Goal: Information Seeking & Learning: Learn about a topic

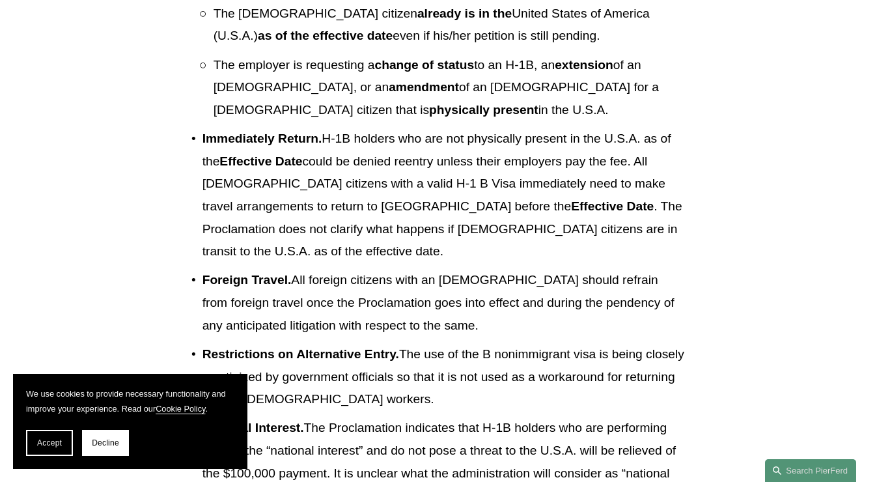
scroll to position [781, 0]
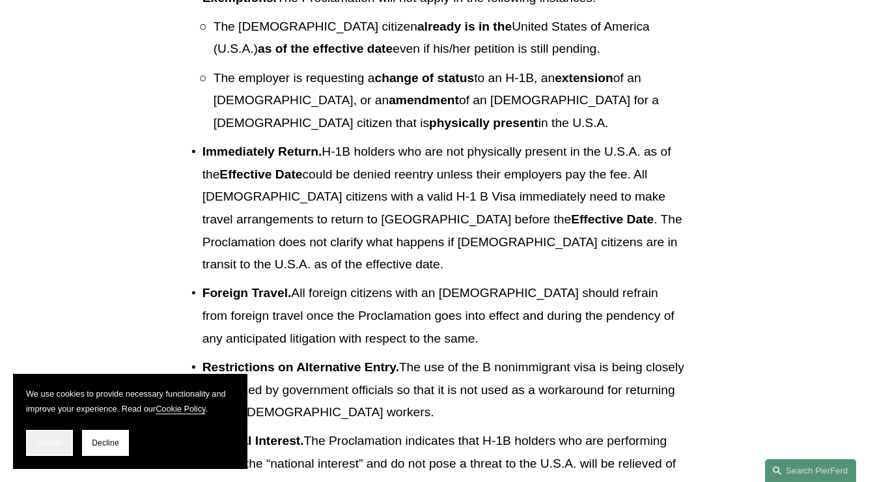
click at [58, 443] on span "Accept" at bounding box center [49, 442] width 25 height 9
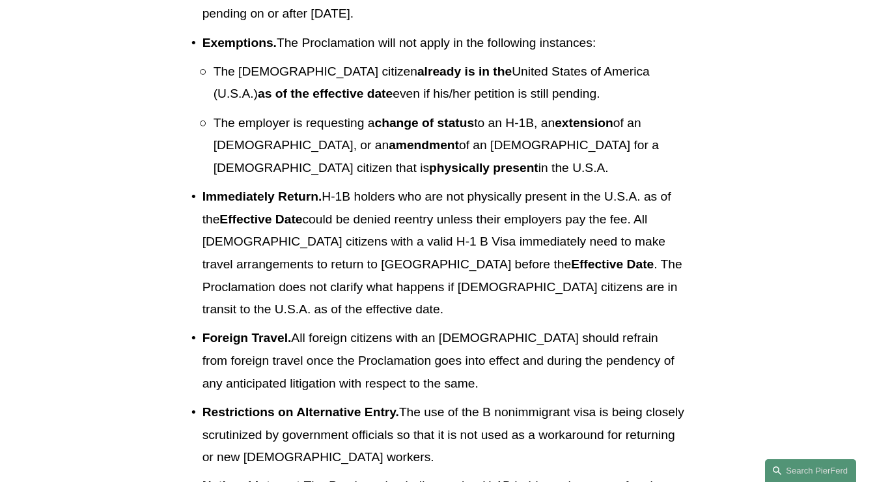
scroll to position [732, 0]
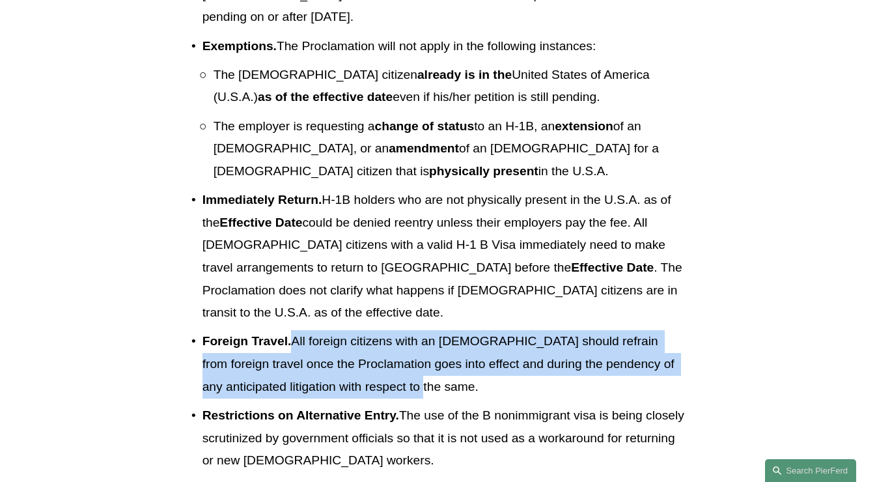
drag, startPoint x: 289, startPoint y: 272, endPoint x: 402, endPoint y: 320, distance: 123.1
click at [402, 330] on p "Foreign Travel. All [DEMOGRAPHIC_DATA] citizens with an [DEMOGRAPHIC_DATA] shou…" at bounding box center [444, 364] width 484 height 68
drag, startPoint x: 417, startPoint y: 331, endPoint x: 295, endPoint y: 276, distance: 134.1
click at [295, 276] on ul "Payment . Employers must pay a fee of $100,000 per worker to employ [DEMOGRAPHI…" at bounding box center [438, 327] width 495 height 1208
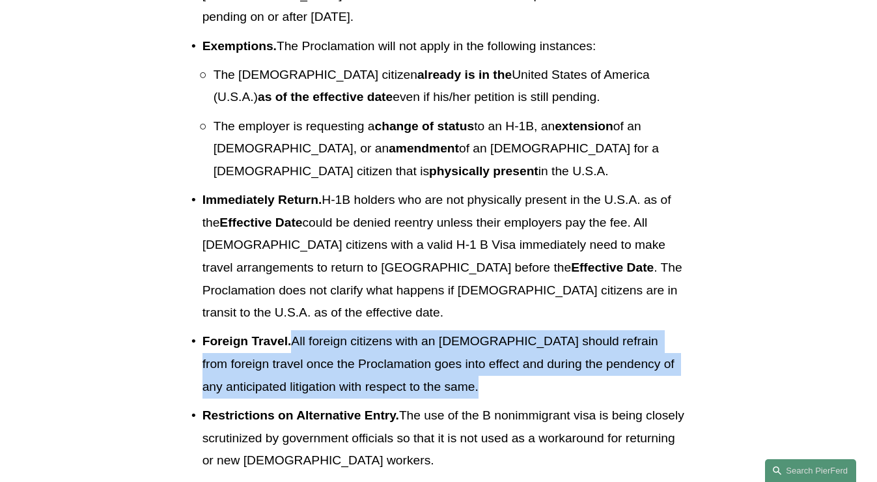
click at [295, 330] on p "Foreign Travel. All [DEMOGRAPHIC_DATA] citizens with an [DEMOGRAPHIC_DATA] shou…" at bounding box center [444, 364] width 484 height 68
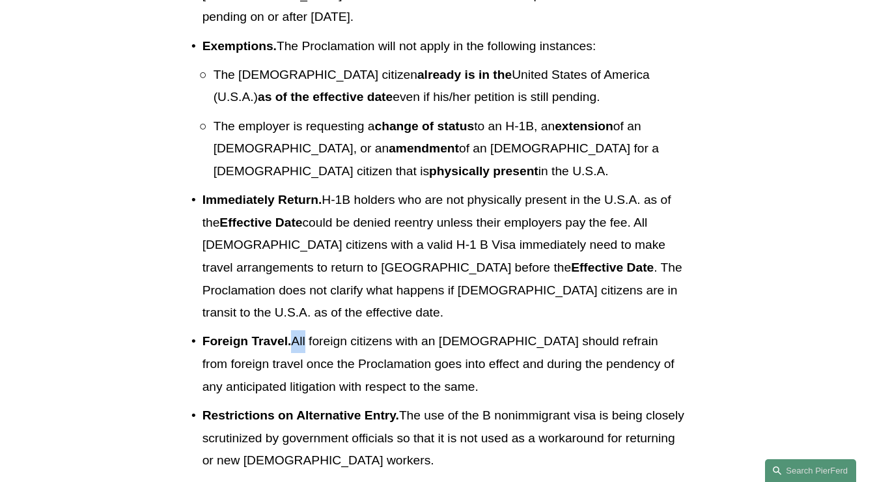
click at [295, 330] on p "Foreign Travel. All [DEMOGRAPHIC_DATA] citizens with an [DEMOGRAPHIC_DATA] shou…" at bounding box center [444, 364] width 484 height 68
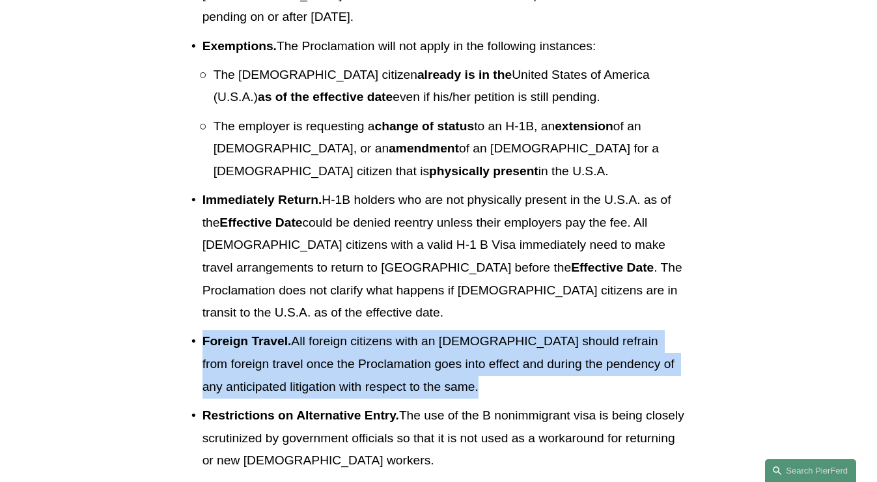
click at [295, 330] on p "Foreign Travel. All [DEMOGRAPHIC_DATA] citizens with an [DEMOGRAPHIC_DATA] shou…" at bounding box center [444, 364] width 484 height 68
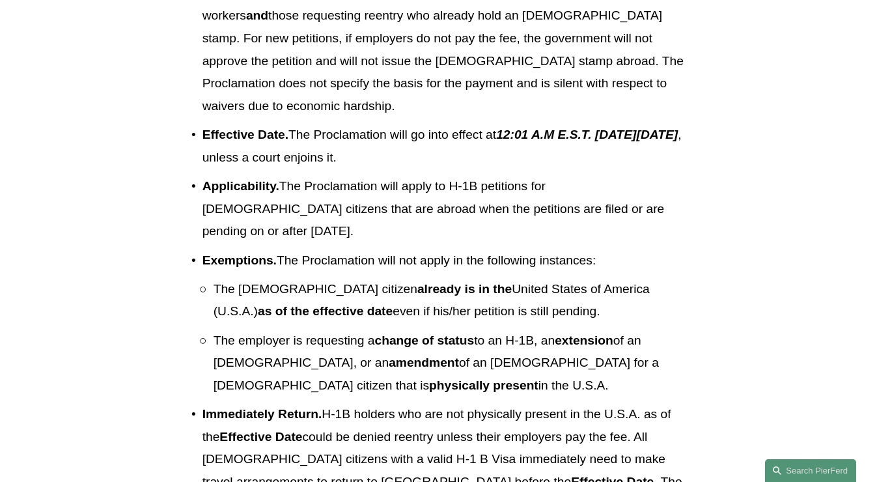
scroll to position [525, 0]
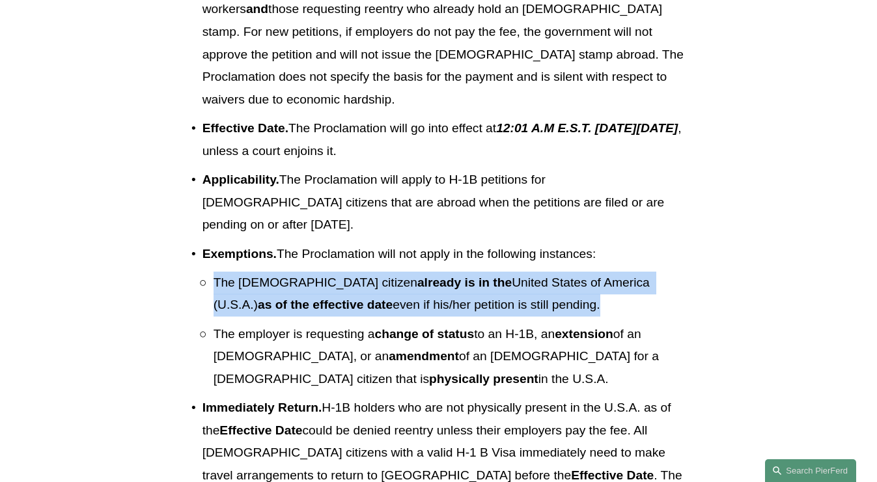
drag, startPoint x: 213, startPoint y: 230, endPoint x: 501, endPoint y: 266, distance: 290.6
click at [501, 271] on p "The [DEMOGRAPHIC_DATA] citizen already is in the [DEMOGRAPHIC_DATA][GEOGRAPHIC_…" at bounding box center [450, 293] width 473 height 45
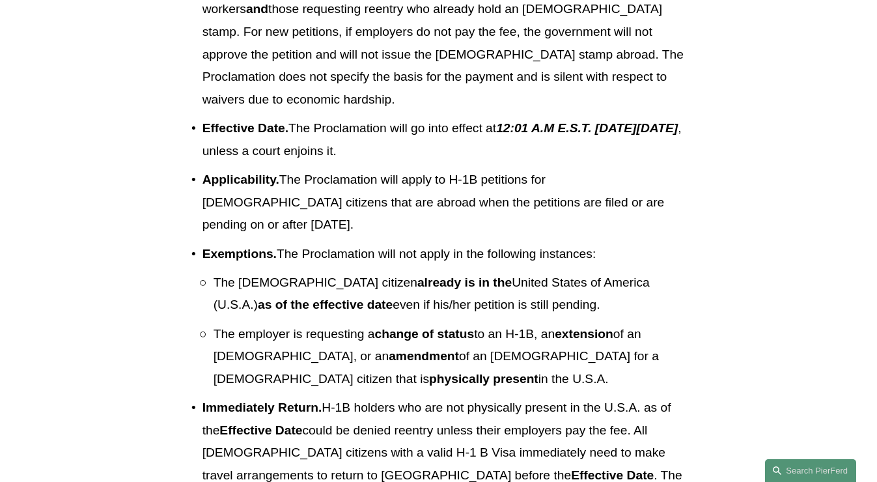
drag, startPoint x: 201, startPoint y: 291, endPoint x: 365, endPoint y: 333, distance: 169.4
click at [365, 333] on p "The employer is requesting a change of status to an H-1B, an extension of an [D…" at bounding box center [450, 357] width 473 height 68
drag, startPoint x: 386, startPoint y: 334, endPoint x: 202, endPoint y: 232, distance: 210.1
click at [202, 271] on ul "The [DEMOGRAPHIC_DATA] citizen already is in the [DEMOGRAPHIC_DATA][GEOGRAPHIC_…" at bounding box center [444, 330] width 484 height 119
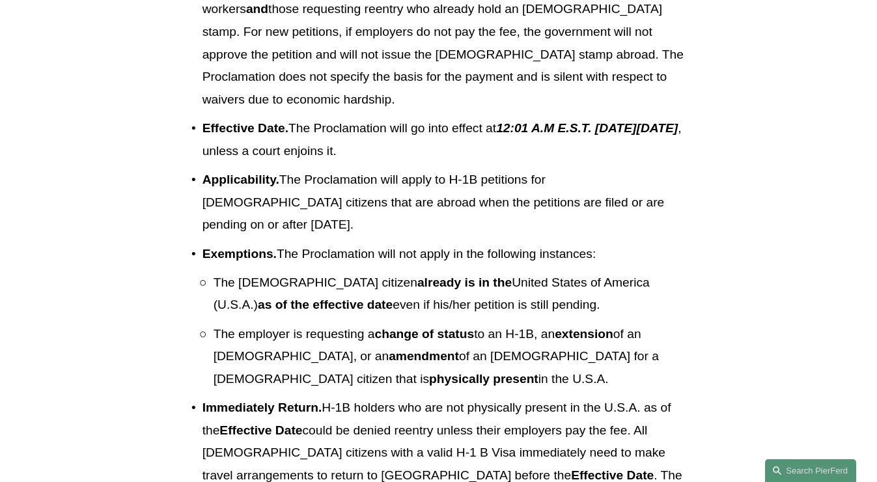
click at [258, 298] on strong "as of the effective date" at bounding box center [325, 305] width 135 height 14
drag, startPoint x: 232, startPoint y: 297, endPoint x: 370, endPoint y: 343, distance: 145.6
click at [370, 343] on p "The employer is requesting a change of status to an H-1B, an extension of an [D…" at bounding box center [450, 357] width 473 height 68
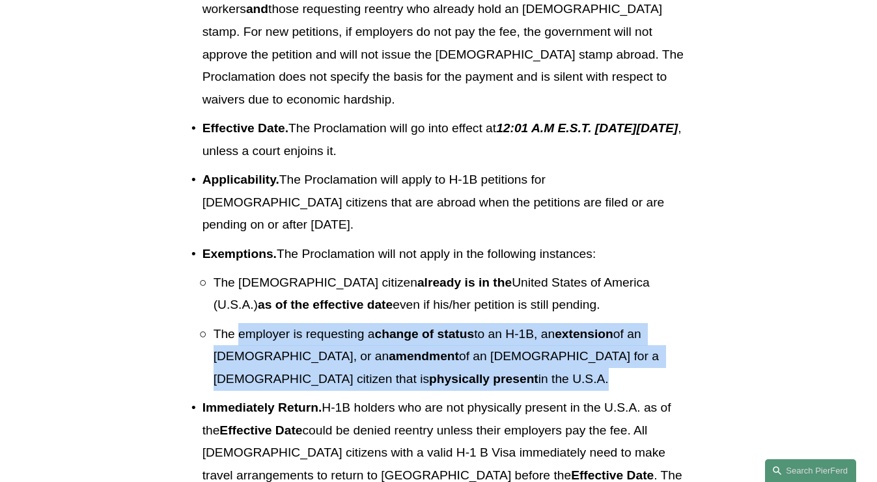
drag, startPoint x: 370, startPoint y: 343, endPoint x: 240, endPoint y: 290, distance: 141.1
click at [240, 323] on p "The employer is requesting a change of status to an H-1B, an extension of an [D…" at bounding box center [450, 357] width 473 height 68
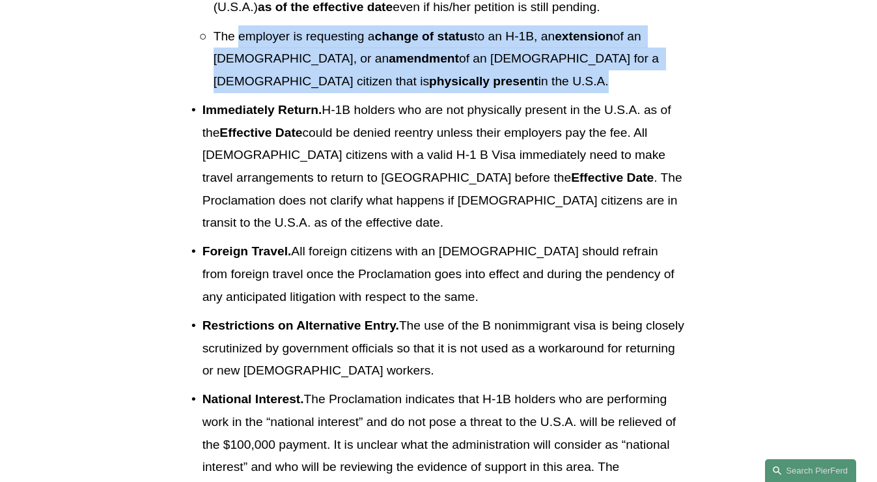
scroll to position [826, 0]
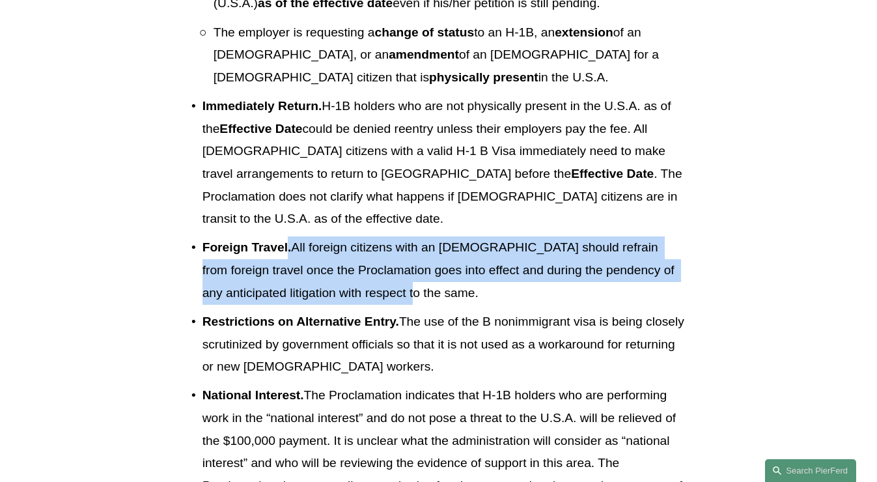
drag, startPoint x: 288, startPoint y: 182, endPoint x: 381, endPoint y: 226, distance: 103.1
click at [381, 236] on p "Foreign Travel. All [DEMOGRAPHIC_DATA] citizens with an [DEMOGRAPHIC_DATA] shou…" at bounding box center [444, 270] width 484 height 68
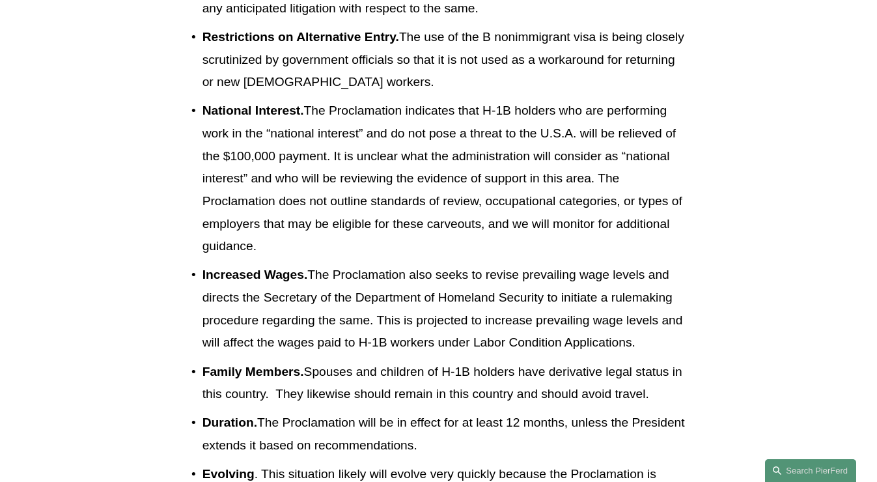
scroll to position [1113, 0]
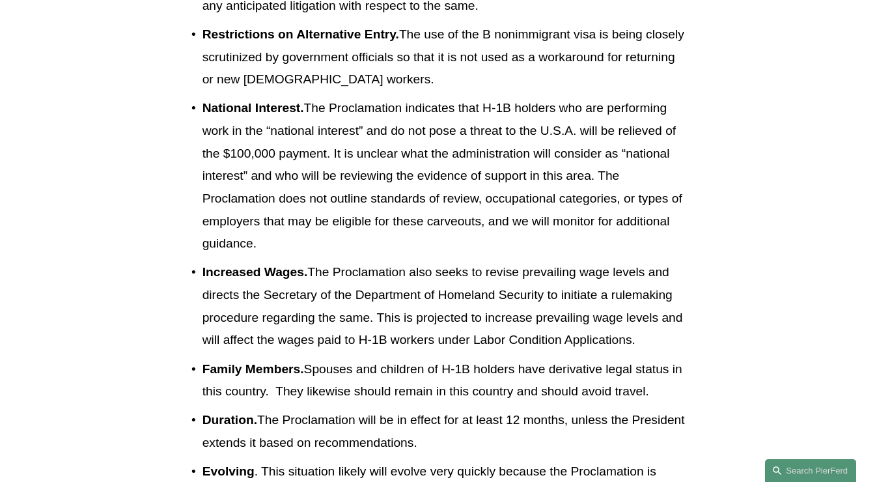
drag, startPoint x: 314, startPoint y: 204, endPoint x: 684, endPoint y: 279, distance: 377.3
click at [684, 279] on p "Increased Wages. The Proclamation also seeks to revise prevailing wage levels a…" at bounding box center [444, 306] width 484 height 90
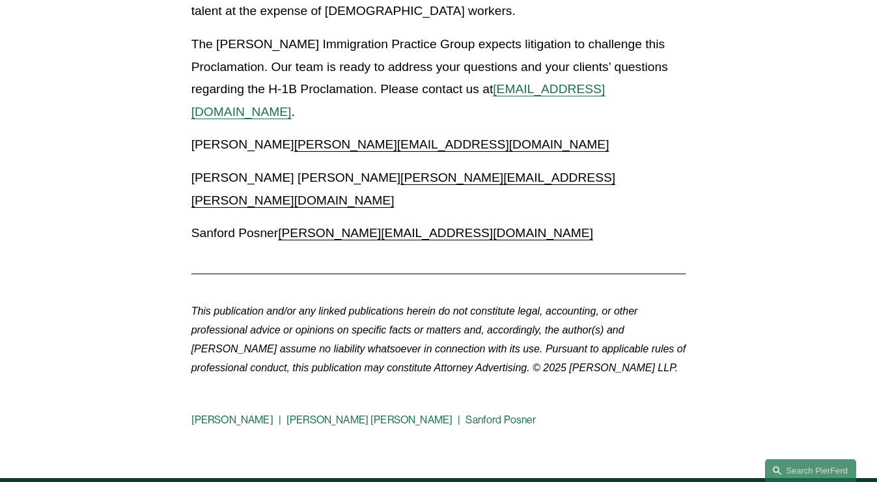
scroll to position [1836, 0]
